Goal: Information Seeking & Learning: Learn about a topic

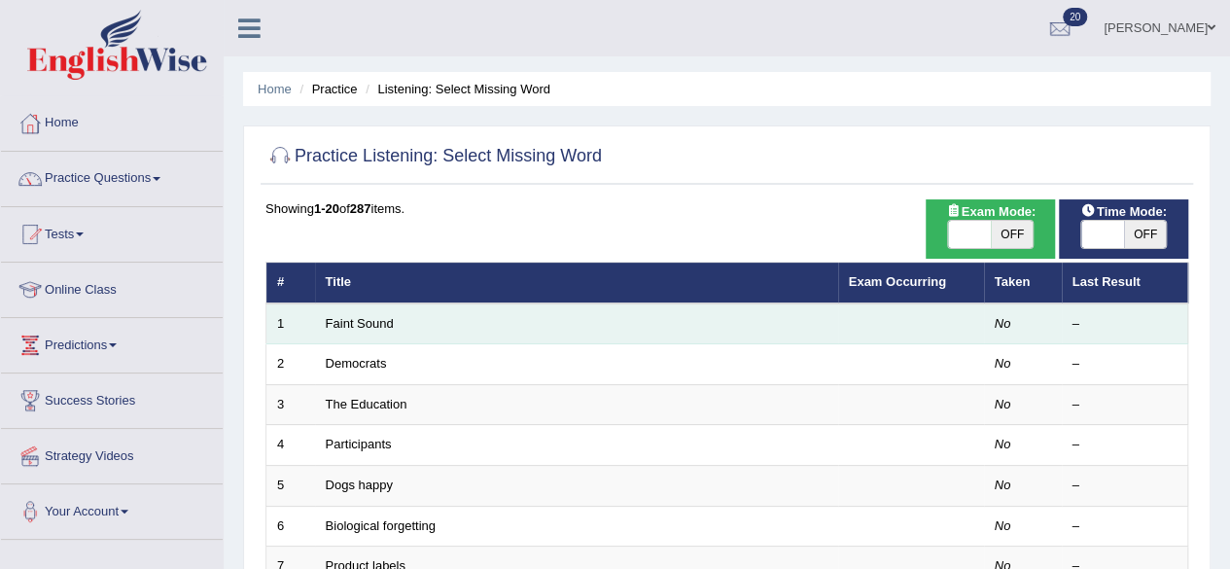
click at [383, 307] on td "Faint Sound" at bounding box center [576, 323] width 523 height 41
click at [386, 321] on link "Faint Sound" at bounding box center [360, 323] width 68 height 15
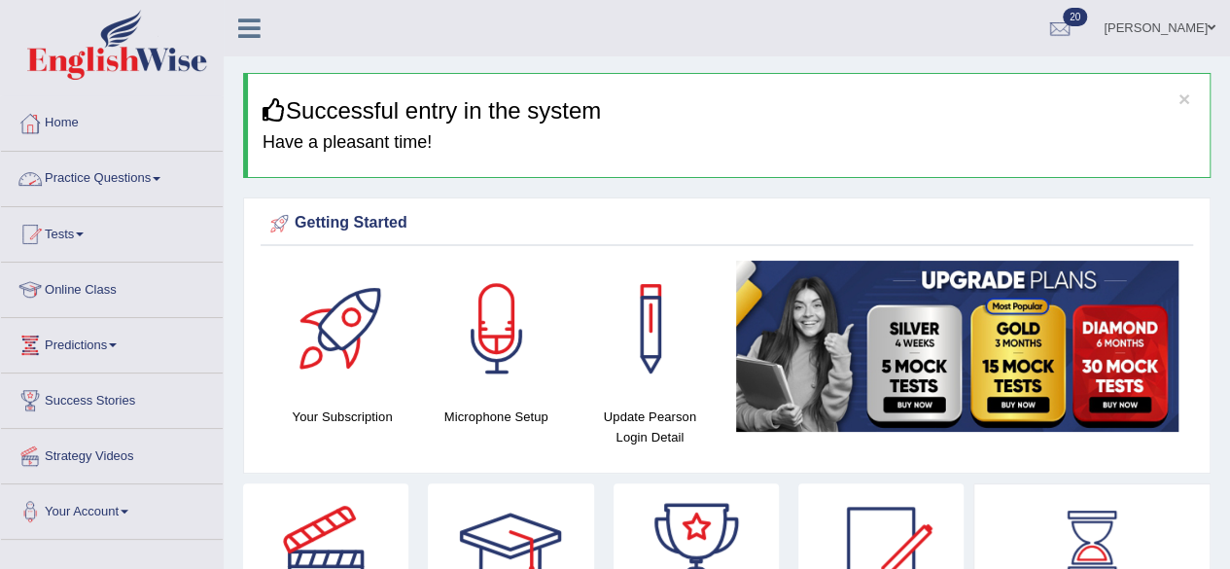
click at [141, 181] on link "Practice Questions" at bounding box center [112, 176] width 222 height 49
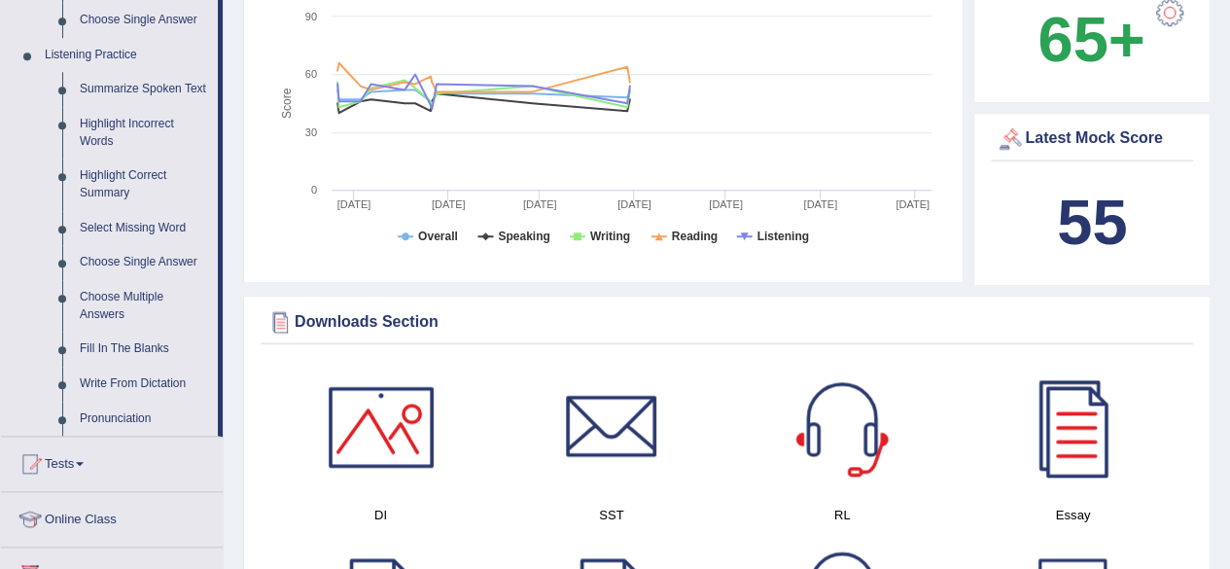
scroll to position [821, 0]
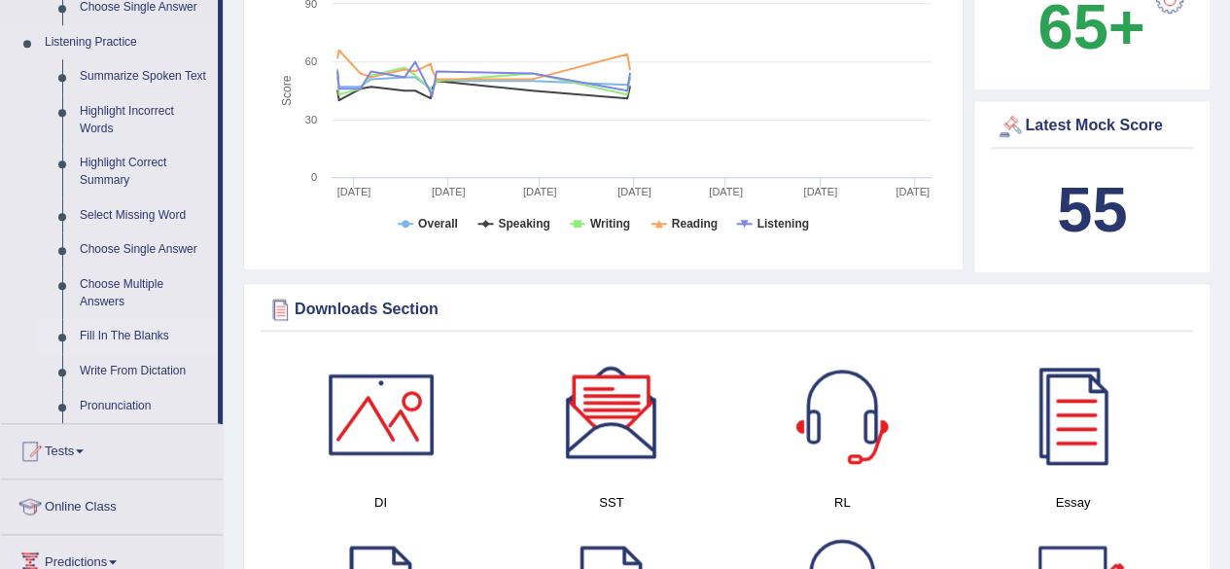
click at [140, 335] on link "Fill In The Blanks" at bounding box center [144, 336] width 147 height 35
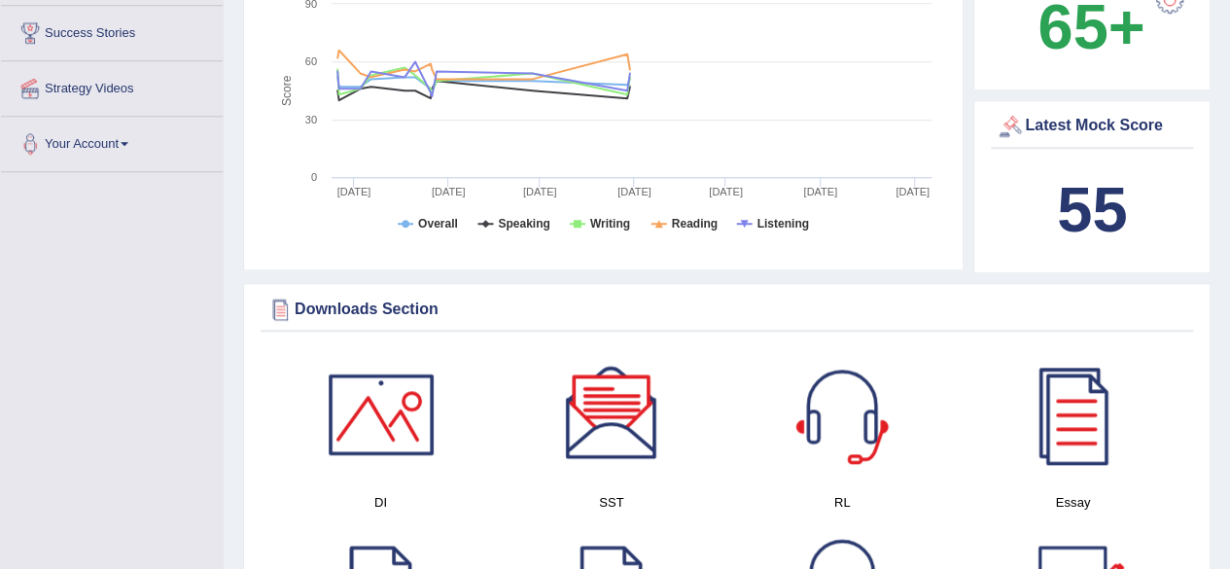
scroll to position [332, 0]
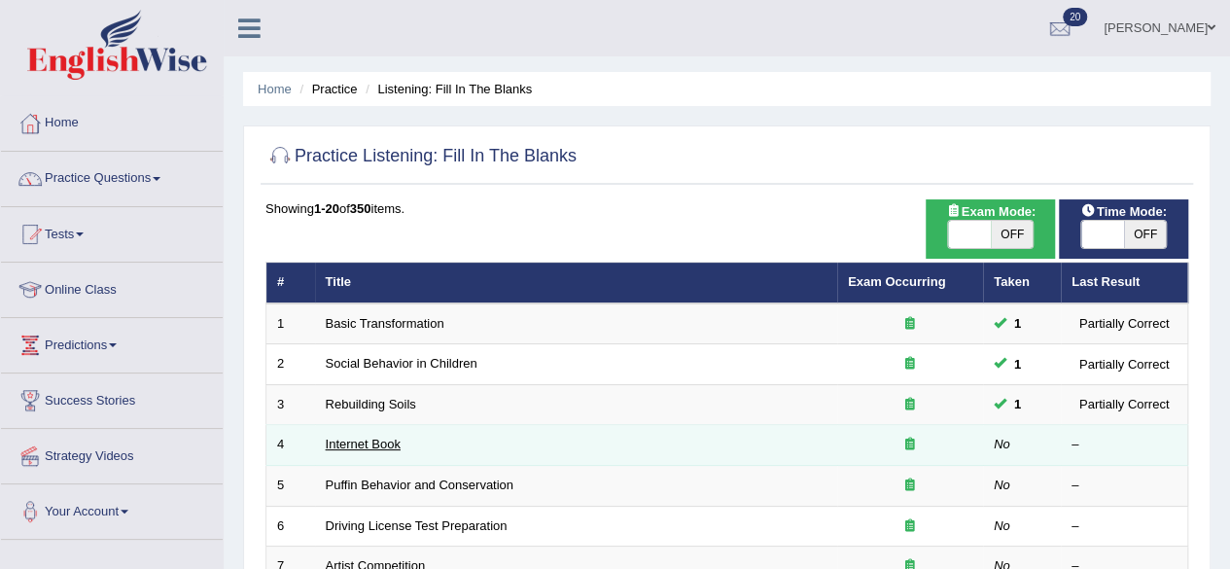
click at [333, 438] on link "Internet Book" at bounding box center [363, 443] width 75 height 15
